Goal: Book appointment/travel/reservation

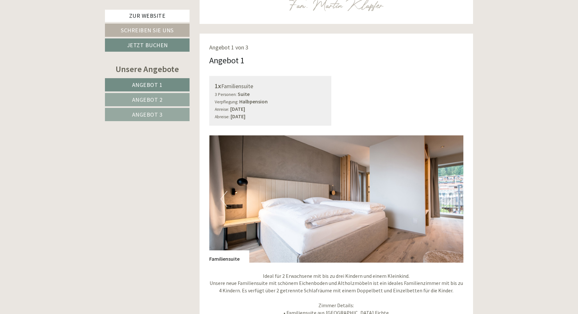
scroll to position [424, 0]
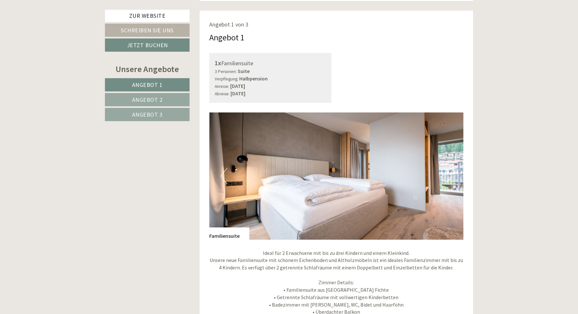
click at [451, 168] on button "Next" at bounding box center [448, 176] width 7 height 16
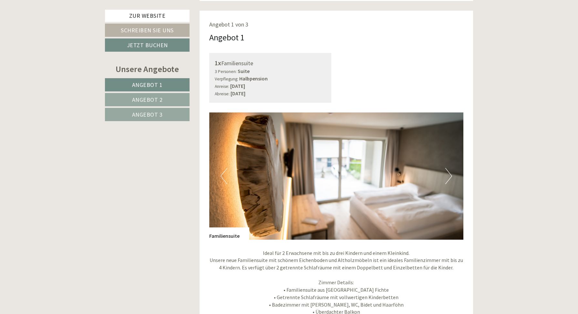
click at [451, 168] on button "Next" at bounding box center [448, 176] width 7 height 16
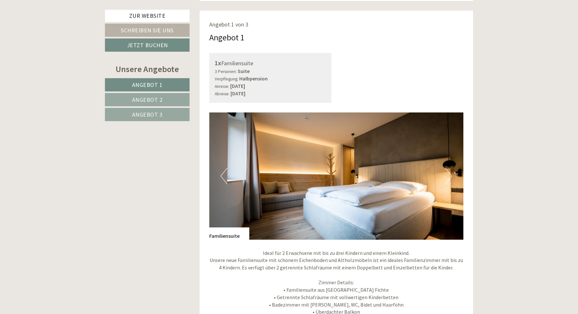
click at [451, 168] on button "Next" at bounding box center [448, 176] width 7 height 16
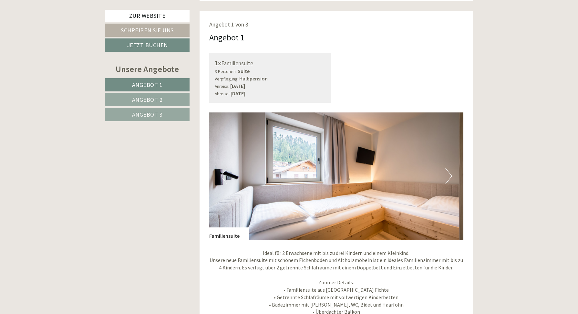
click at [451, 168] on button "Next" at bounding box center [448, 176] width 7 height 16
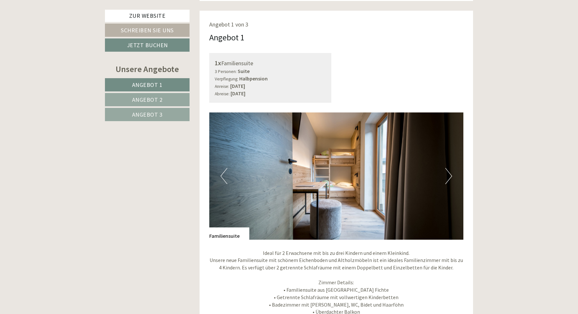
click at [451, 168] on button "Next" at bounding box center [448, 176] width 7 height 16
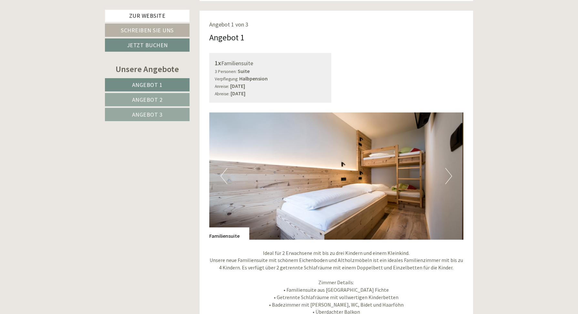
click at [451, 168] on button "Next" at bounding box center [448, 176] width 7 height 16
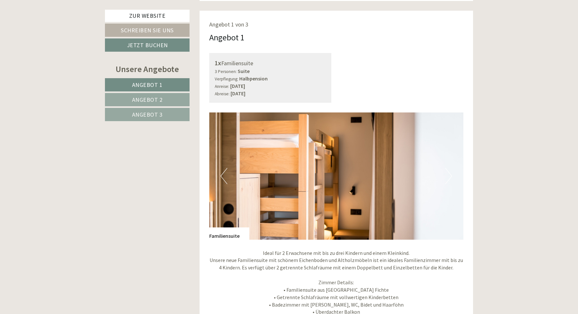
click at [451, 168] on button "Next" at bounding box center [448, 176] width 7 height 16
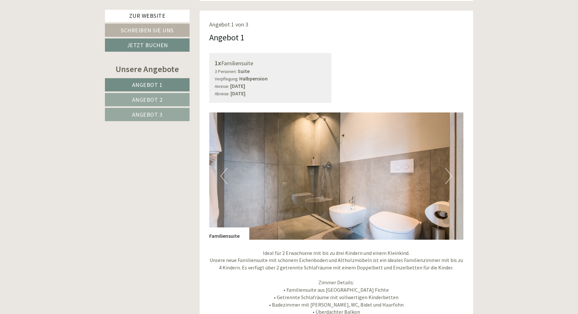
click at [451, 168] on button "Next" at bounding box center [448, 176] width 7 height 16
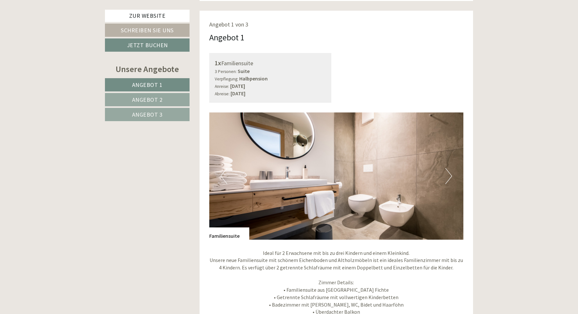
click at [451, 168] on button "Next" at bounding box center [448, 176] width 7 height 16
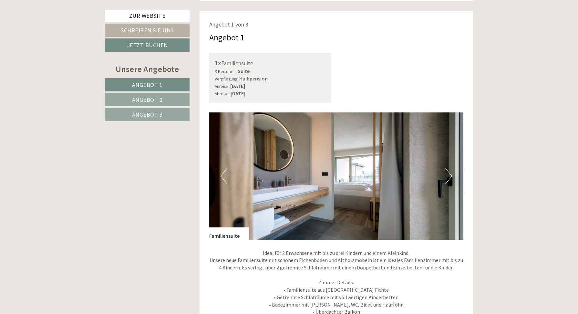
click at [451, 168] on button "Next" at bounding box center [448, 176] width 7 height 16
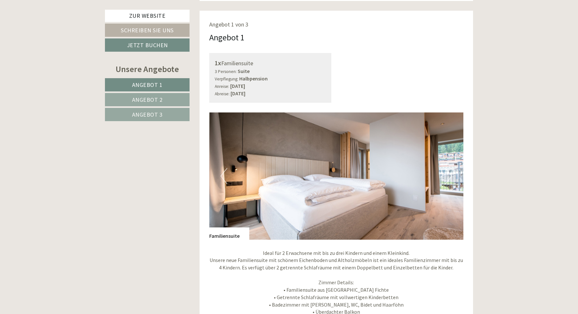
click at [451, 168] on button "Next" at bounding box center [448, 176] width 7 height 16
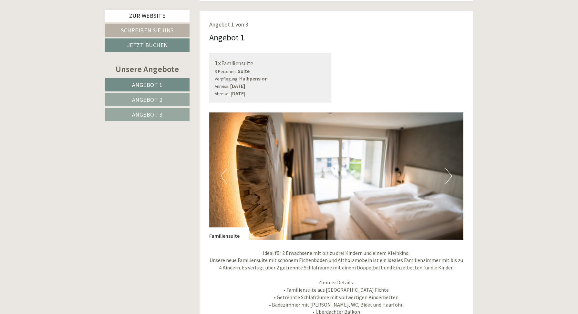
click at [451, 168] on button "Next" at bounding box center [448, 176] width 7 height 16
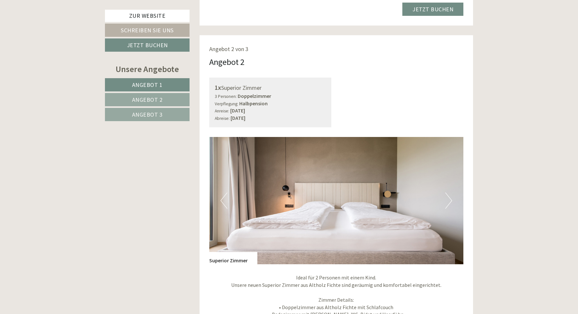
scroll to position [879, 0]
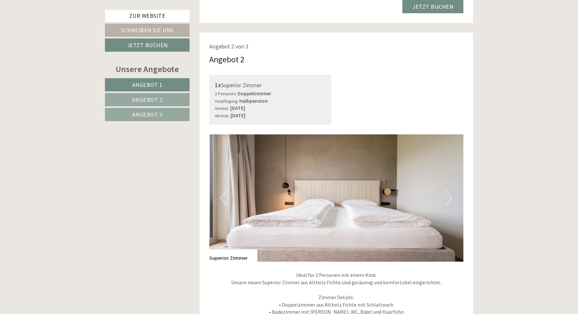
click at [448, 190] on button "Next" at bounding box center [448, 198] width 7 height 16
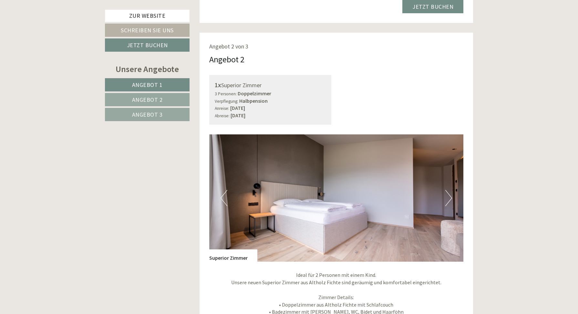
click at [448, 190] on button "Next" at bounding box center [448, 198] width 7 height 16
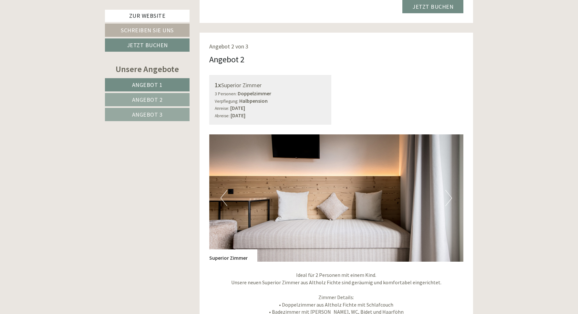
click at [448, 190] on button "Next" at bounding box center [448, 198] width 7 height 16
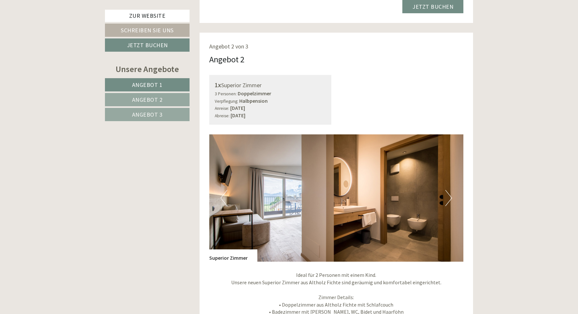
click at [448, 190] on button "Next" at bounding box center [448, 198] width 7 height 16
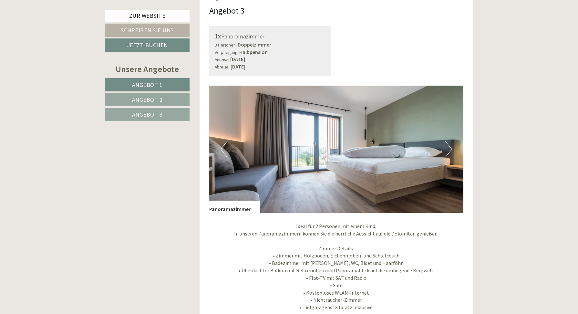
scroll to position [1340, 0]
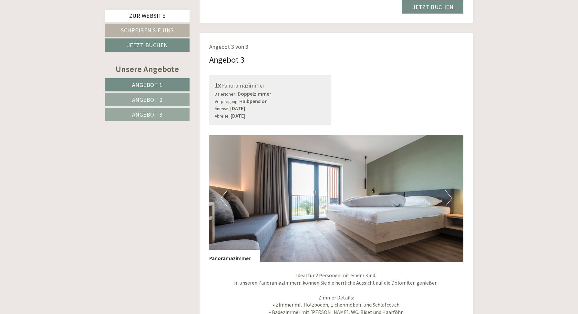
click at [447, 190] on button "Next" at bounding box center [448, 198] width 7 height 16
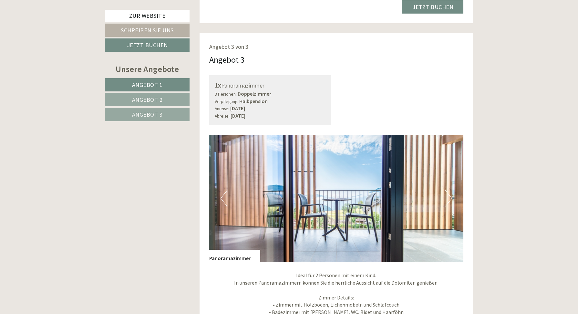
click at [447, 190] on button "Next" at bounding box center [448, 198] width 7 height 16
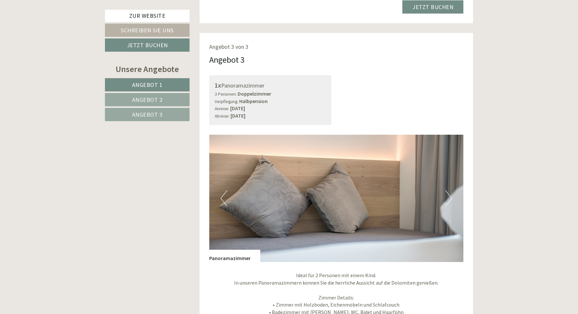
click at [447, 190] on button "Next" at bounding box center [448, 198] width 7 height 16
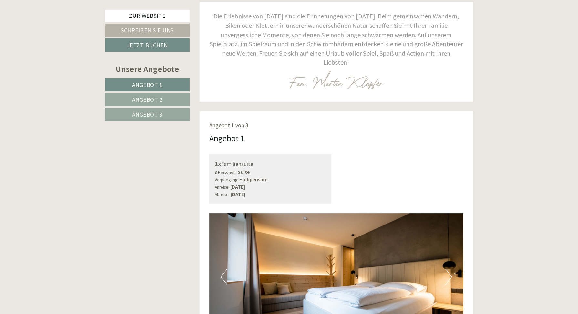
scroll to position [371, 0]
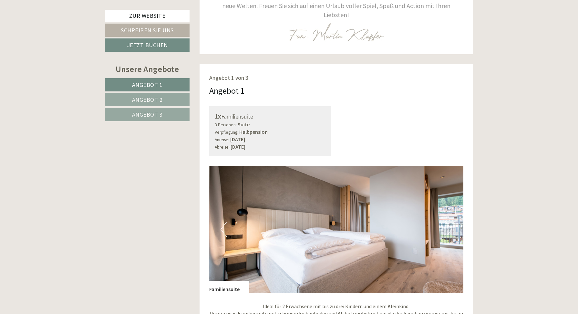
scroll to position [371, 0]
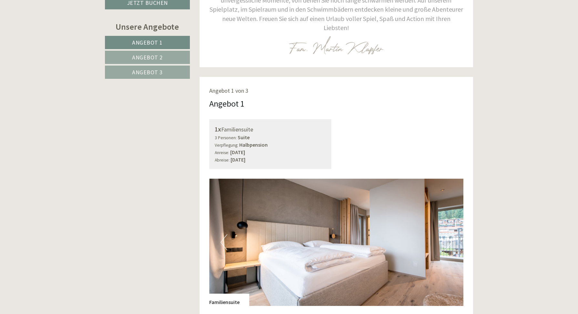
scroll to position [381, 0]
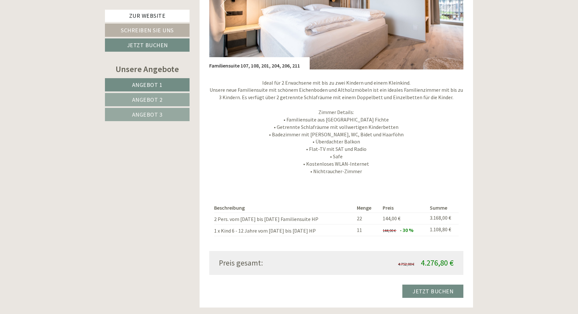
scroll to position [594, 0]
click at [435, 284] on link "Jetzt buchen" at bounding box center [432, 290] width 61 height 13
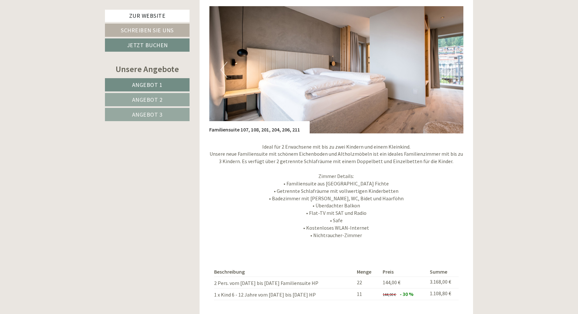
scroll to position [605, 0]
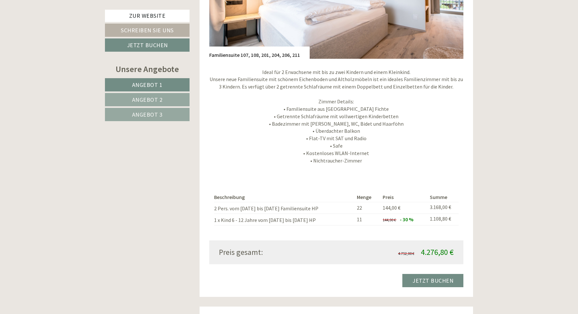
click at [431, 274] on link "Jetzt buchen" at bounding box center [432, 280] width 61 height 13
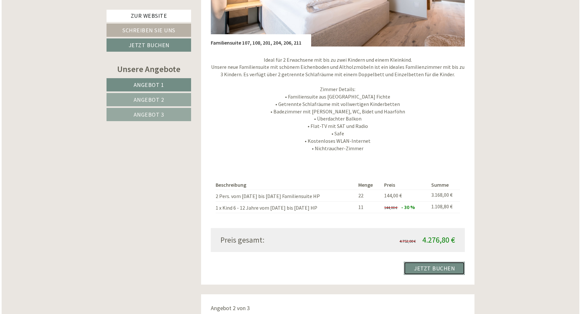
scroll to position [618, 0]
click at [444, 261] on link "Jetzt buchen" at bounding box center [432, 267] width 61 height 13
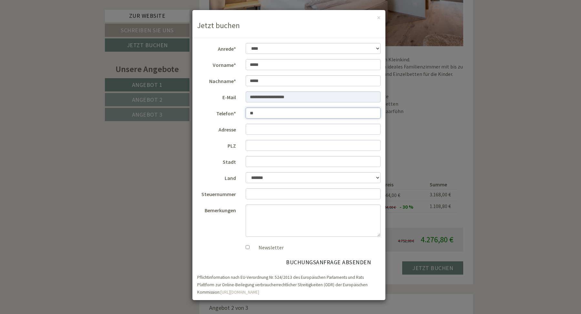
type input "*"
type input "**********"
type input "*****"
type input "*********"
click at [278, 214] on textarea "Bemerkungen" at bounding box center [313, 220] width 135 height 32
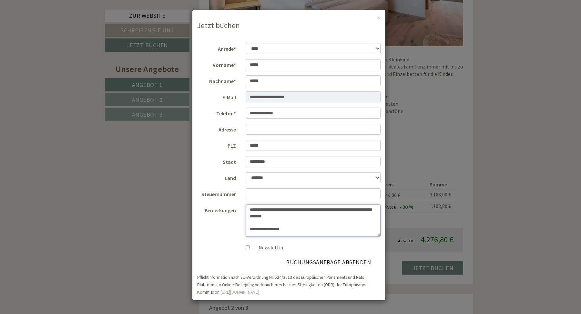
scroll to position [1, 0]
type textarea "**********"
click at [335, 257] on button "Buchungsanfrage absenden" at bounding box center [328, 262] width 104 height 12
